Goal: Navigation & Orientation: Understand site structure

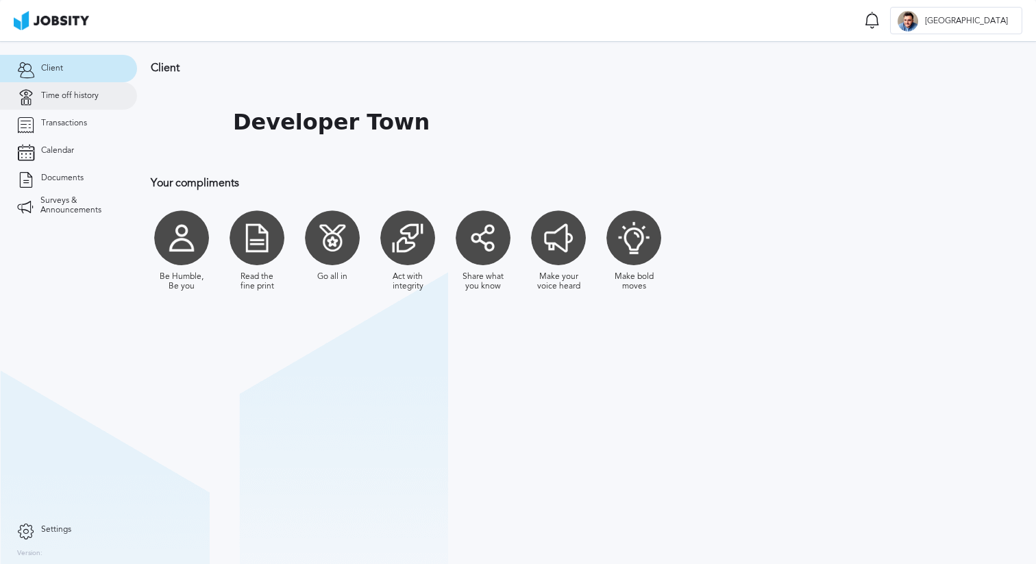
click at [87, 96] on span "Time off history" at bounding box center [70, 96] width 58 height 10
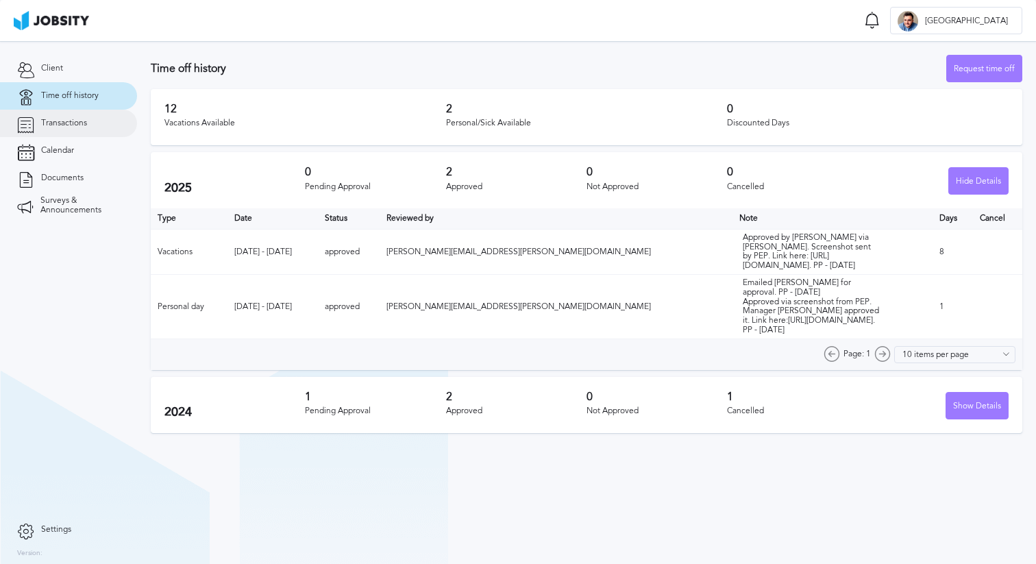
click at [82, 117] on link "Transactions" at bounding box center [68, 123] width 137 height 27
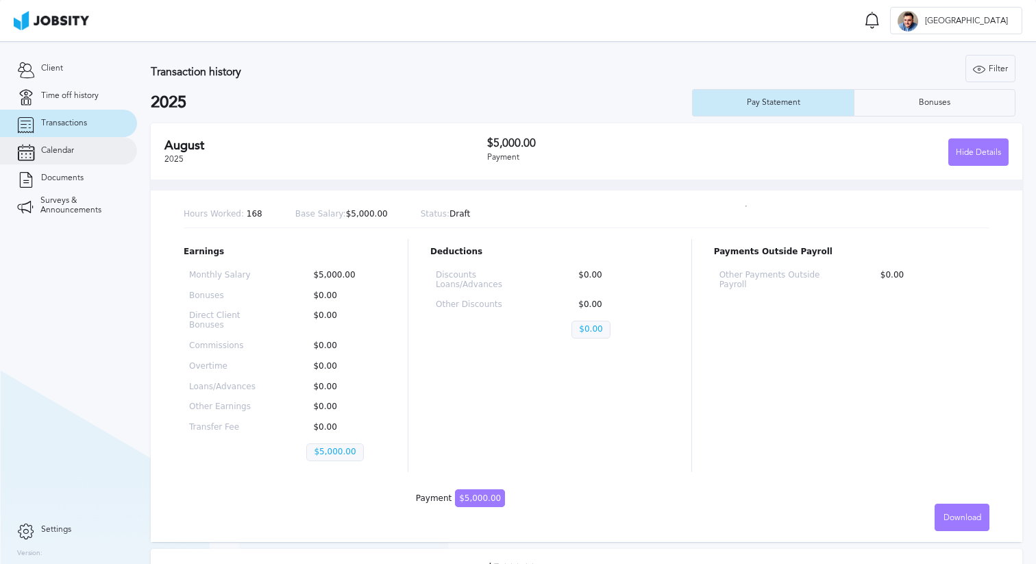
click at [75, 155] on link "Calendar" at bounding box center [68, 150] width 137 height 27
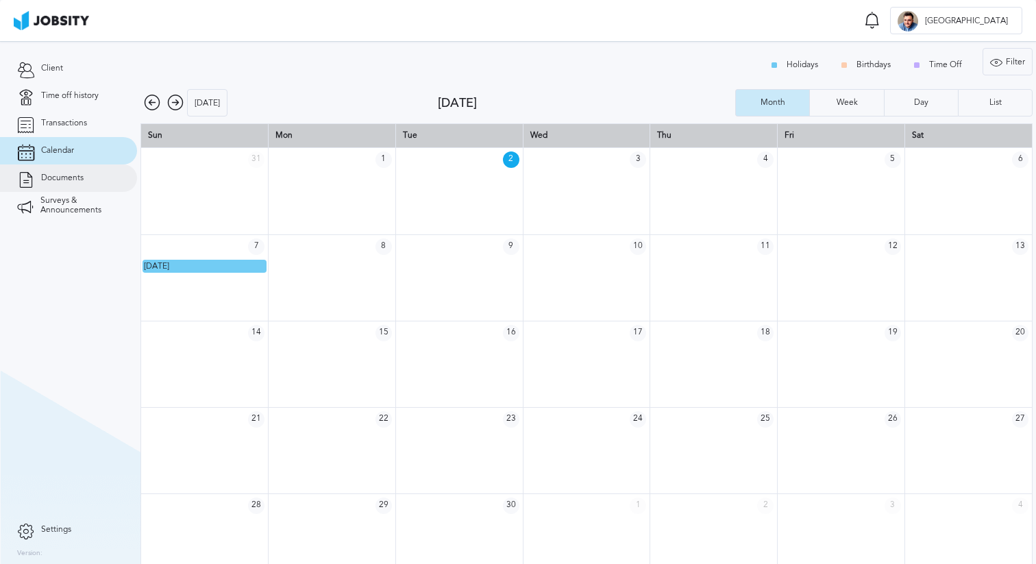
click at [75, 182] on span "Documents" at bounding box center [62, 178] width 42 height 10
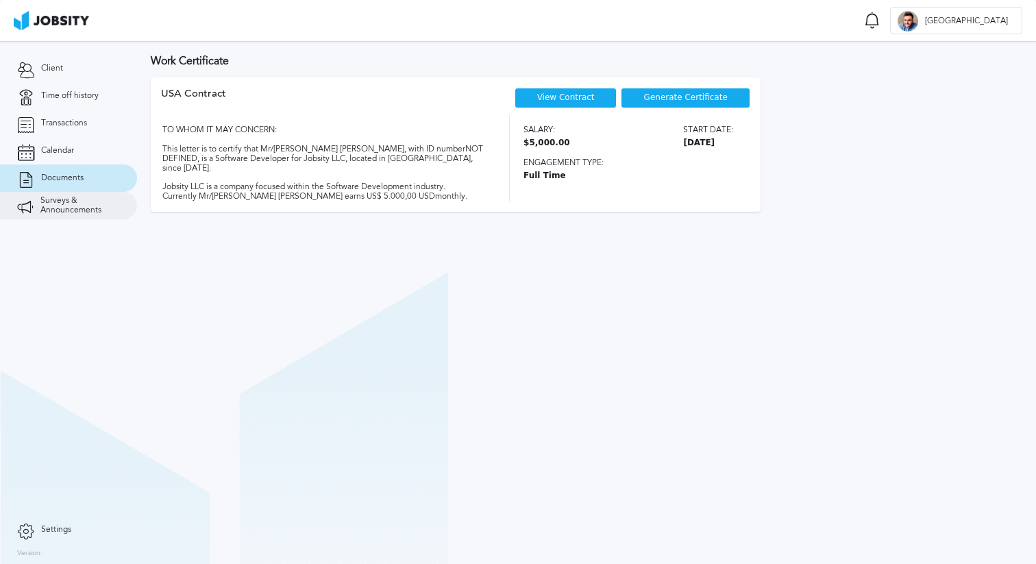
click at [77, 205] on span "Surveys & Announcements" at bounding box center [79, 205] width 79 height 19
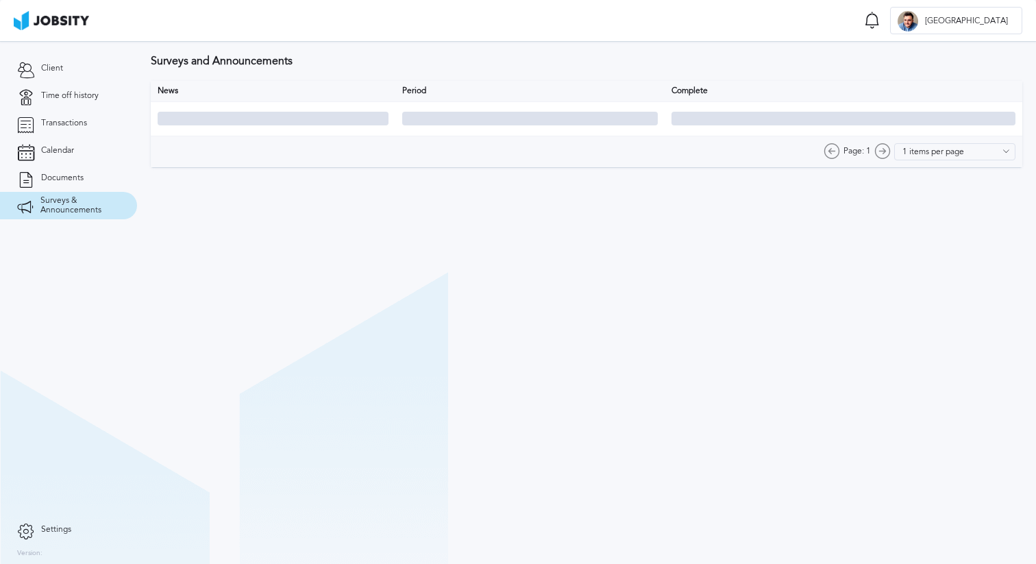
type input "10 items per page"
